Goal: Book appointment/travel/reservation

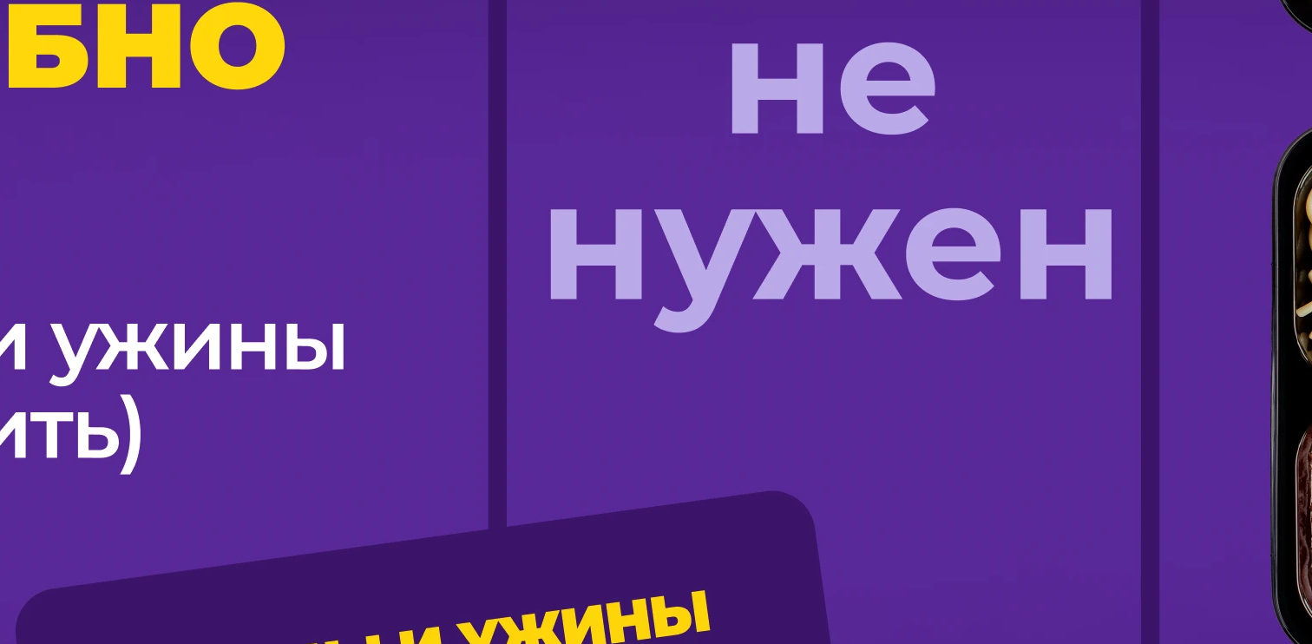
scroll to position [1341, 0]
